Goal: Task Accomplishment & Management: Use online tool/utility

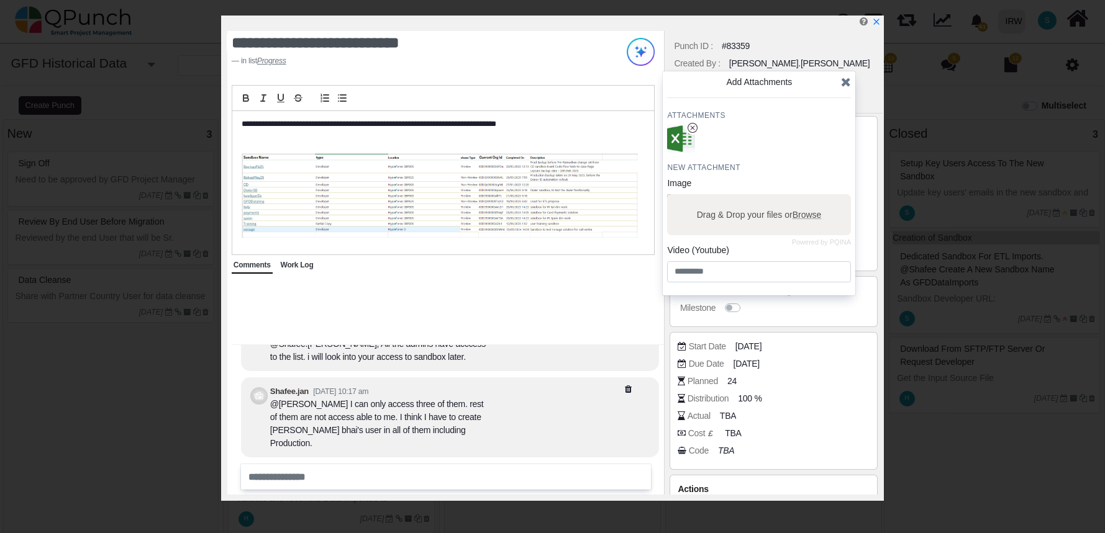
select select
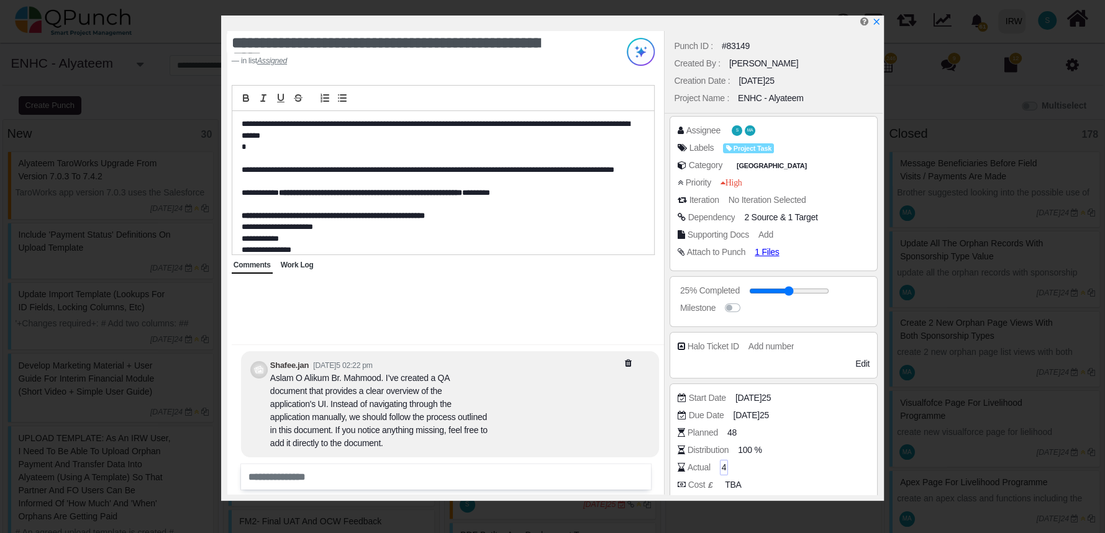
click at [723, 468] on span "4" at bounding box center [724, 467] width 5 height 13
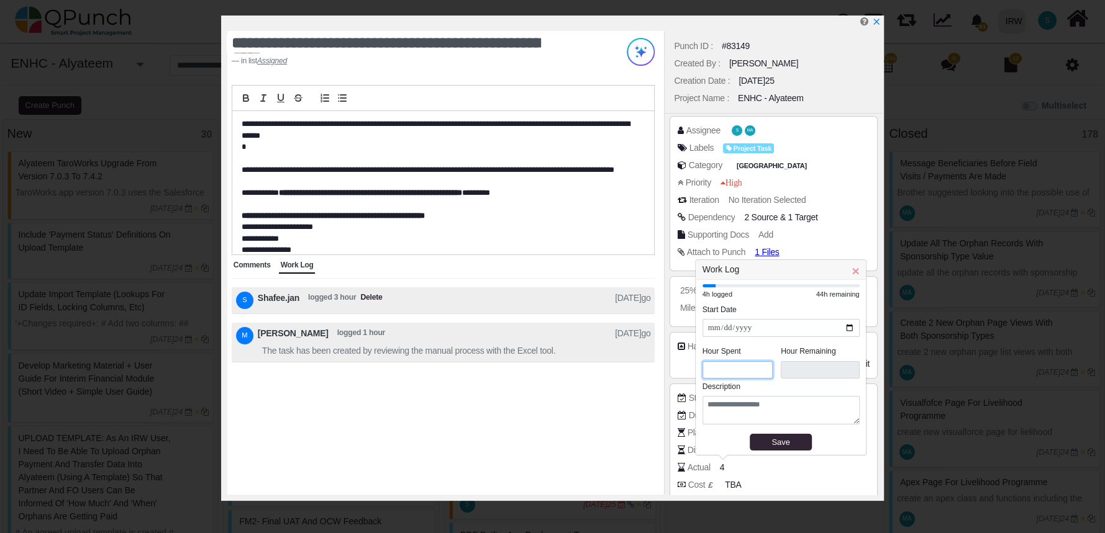
click at [740, 366] on input "*" at bounding box center [737, 370] width 71 height 18
type input "****"
type input "*"
type input "****"
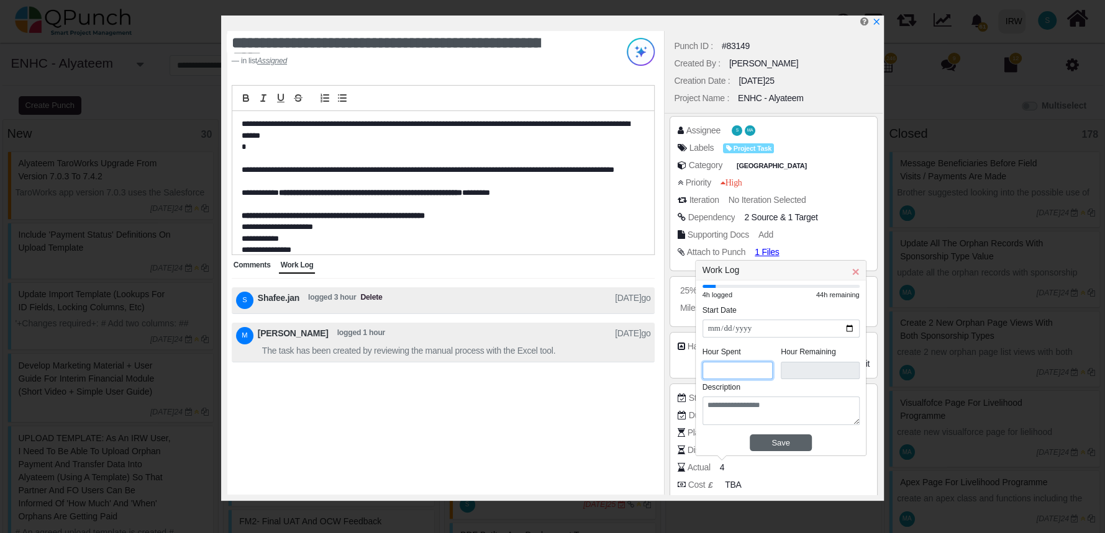
type input "*"
click at [776, 445] on div "Save" at bounding box center [780, 443] width 53 height 12
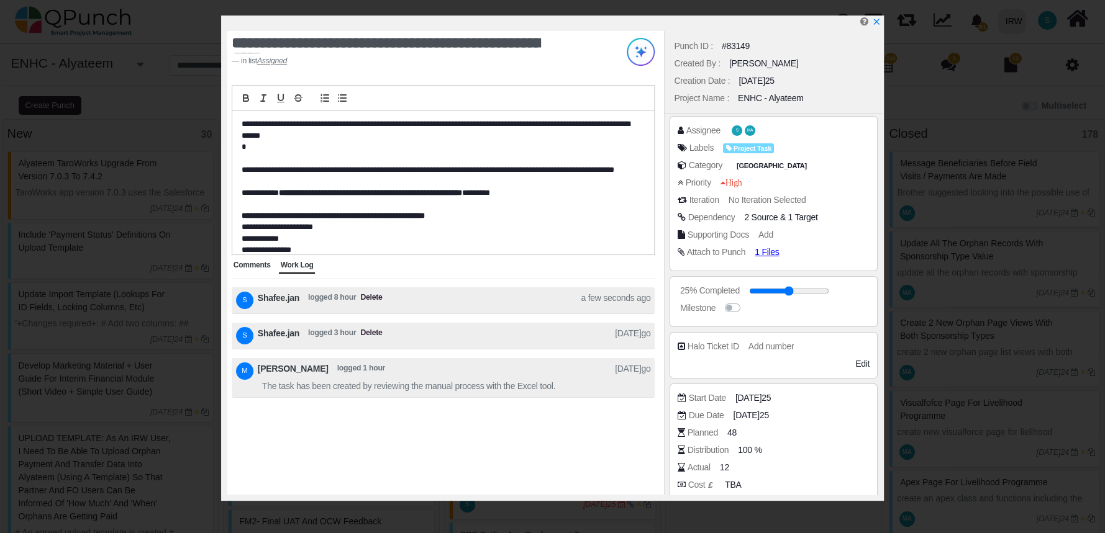
click at [242, 266] on span "Comments" at bounding box center [252, 265] width 37 height 9
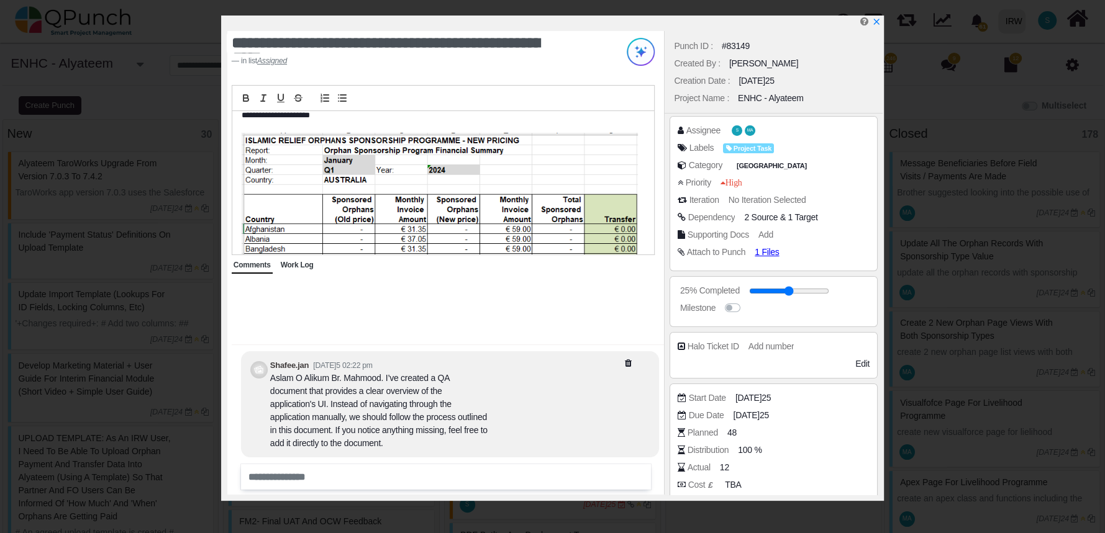
scroll to position [329, 0]
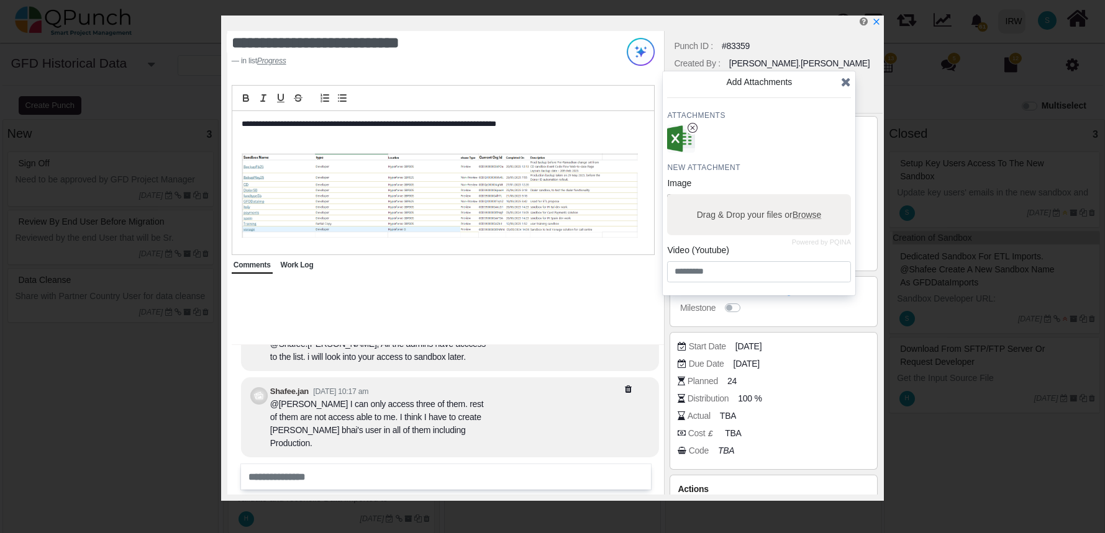
select select
